Goal: Check status: Check status

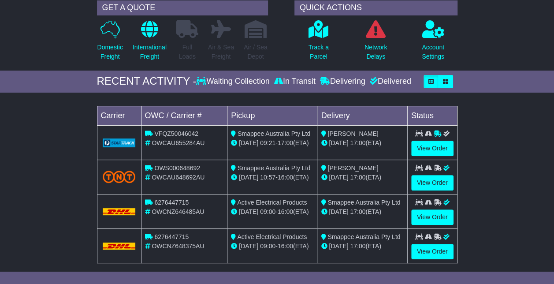
scroll to position [88, 0]
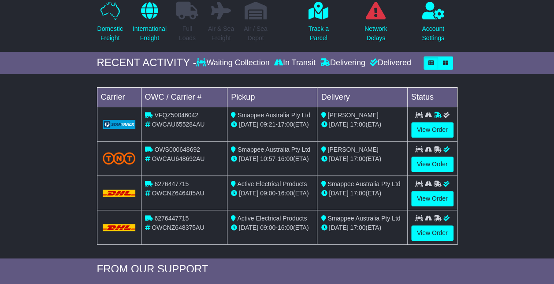
click at [43, 143] on div "Loading... No bookings found Carrier OWC / Carrier # Pickup Delivery Status VFQ…" at bounding box center [277, 168] width 554 height 180
click at [419, 125] on link "View Order" at bounding box center [432, 129] width 42 height 15
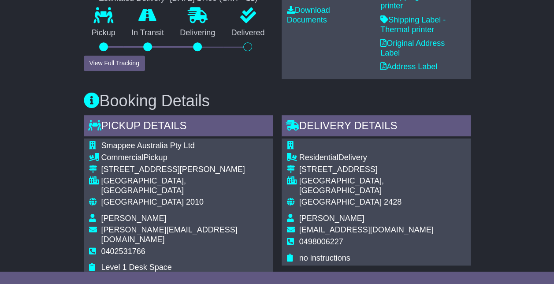
scroll to position [297, 0]
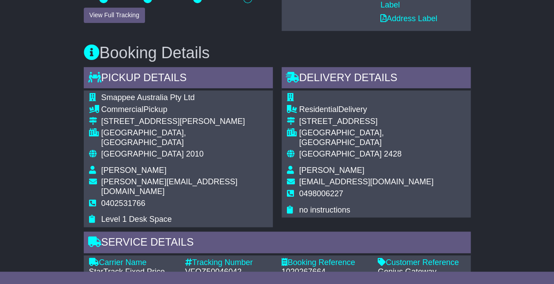
click at [51, 126] on div "Email Download Tracking Pricing Insurance" at bounding box center [277, 267] width 554 height 817
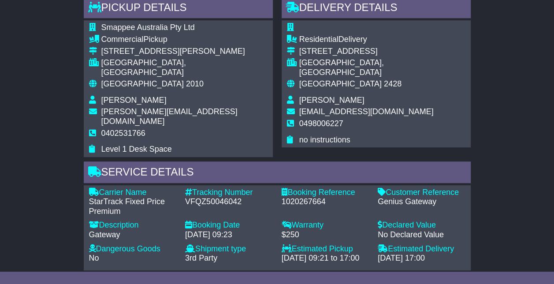
scroll to position [385, 0]
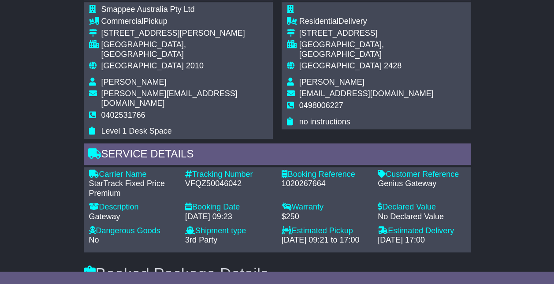
click at [32, 143] on div "Email Download Tracking Pricing Insurance" at bounding box center [277, 178] width 554 height 817
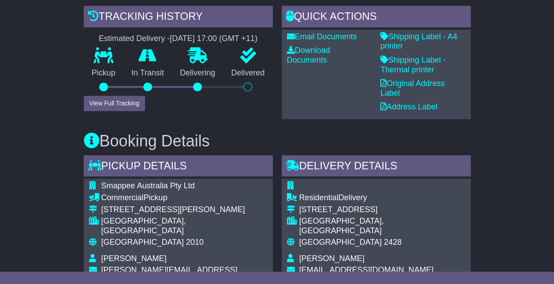
scroll to position [120, 0]
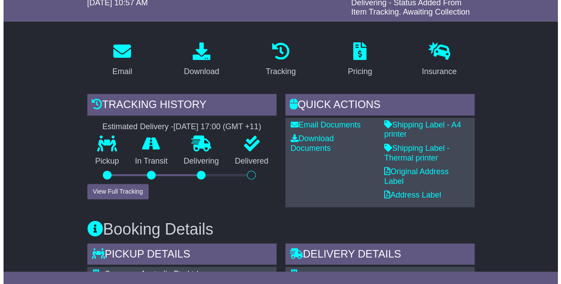
scroll to position [164, 0]
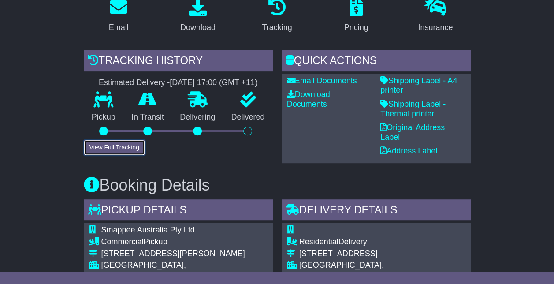
click at [110, 147] on button "View Full Tracking" at bounding box center [114, 147] width 61 height 15
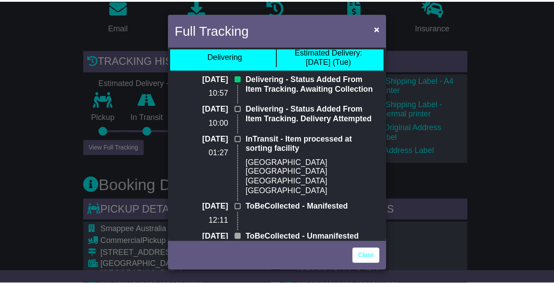
scroll to position [0, 0]
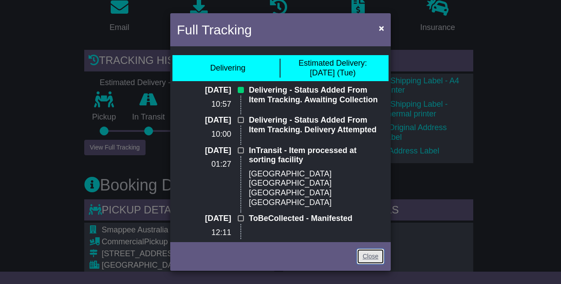
click at [377, 257] on link "Close" at bounding box center [370, 256] width 27 height 15
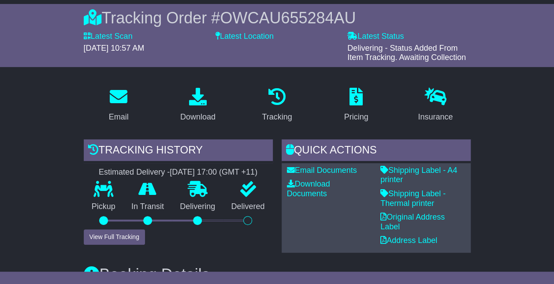
scroll to position [88, 0]
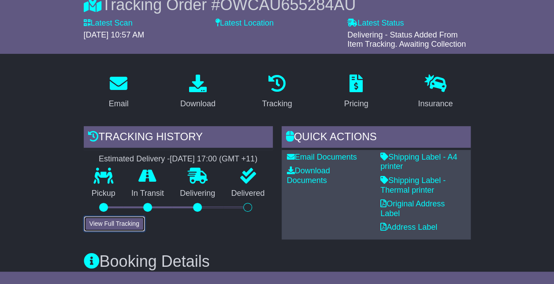
click at [118, 220] on button "View Full Tracking" at bounding box center [114, 223] width 61 height 15
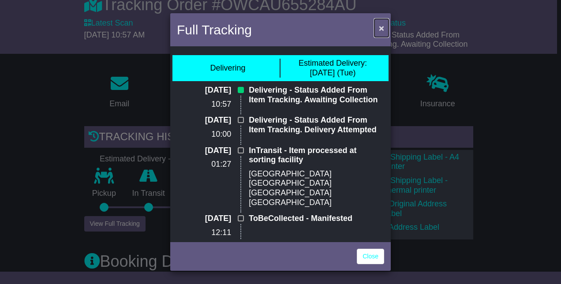
click at [381, 28] on span "×" at bounding box center [381, 28] width 5 height 10
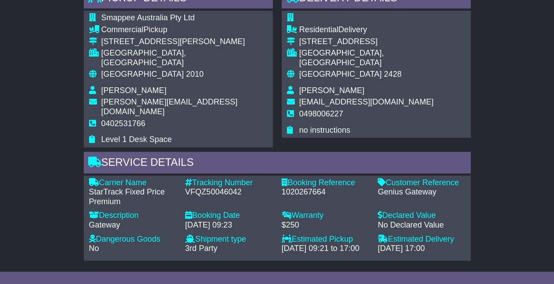
scroll to position [397, 0]
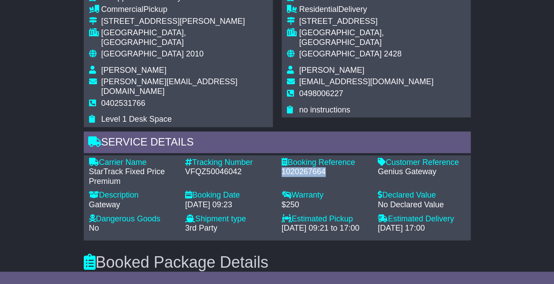
drag, startPoint x: 282, startPoint y: 152, endPoint x: 325, endPoint y: 153, distance: 43.7
click at [325, 167] on div "1020267664" at bounding box center [326, 172] width 88 height 10
click at [19, 138] on div "Email Download Tracking Pricing Insurance" at bounding box center [277, 166] width 554 height 817
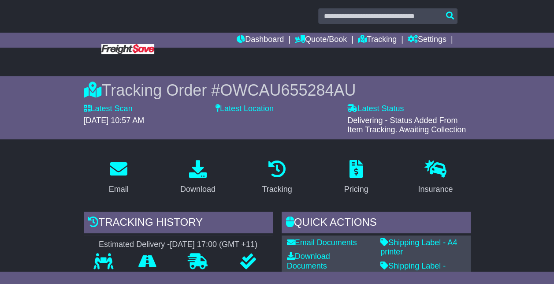
scroll to position [0, 0]
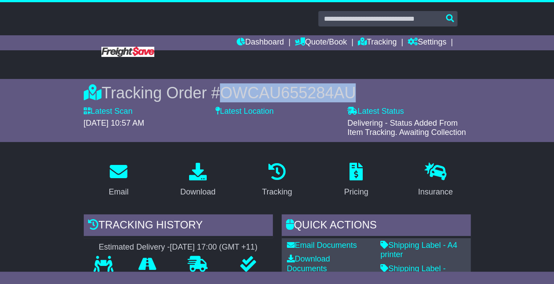
drag, startPoint x: 225, startPoint y: 95, endPoint x: 350, endPoint y: 94, distance: 124.7
click at [350, 94] on span "OWCAU655284AU" at bounding box center [288, 93] width 136 height 18
copy span "OWCAU655284AU"
click at [126, 52] on img at bounding box center [127, 52] width 53 height 10
